Goal: Task Accomplishment & Management: Complete application form

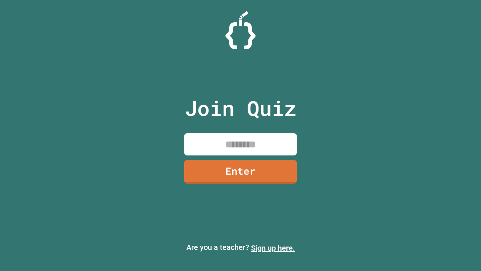
click at [273, 248] on link "Sign up here." at bounding box center [273, 247] width 44 height 9
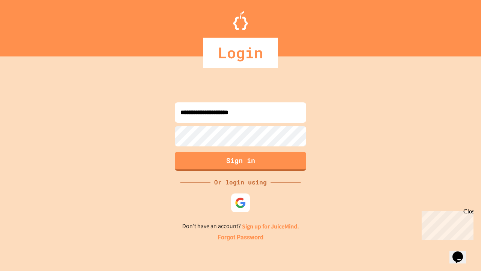
type input "**********"
